Goal: Task Accomplishment & Management: Use online tool/utility

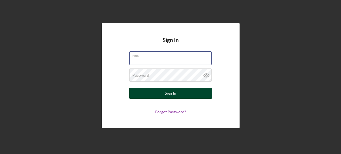
type input "[EMAIL_ADDRESS][DOMAIN_NAME]"
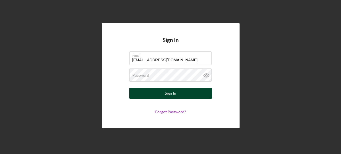
click at [164, 92] on button "Sign In" at bounding box center [170, 93] width 83 height 11
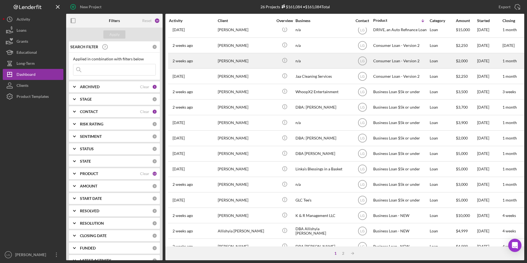
scroll to position [175, 0]
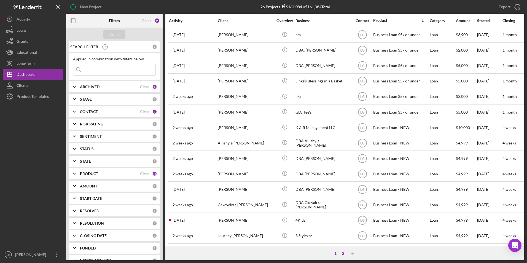
click at [343, 180] on div "2" at bounding box center [343, 253] width 8 height 4
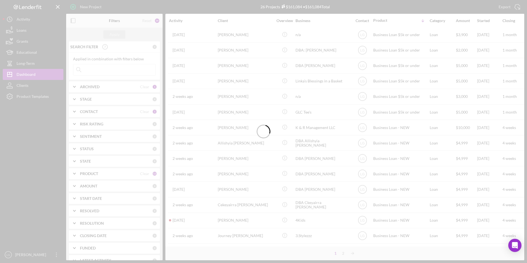
scroll to position [0, 0]
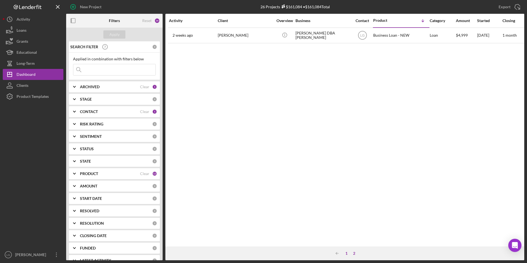
click at [345, 180] on div "1" at bounding box center [347, 253] width 8 height 4
